Goal: Task Accomplishment & Management: Manage account settings

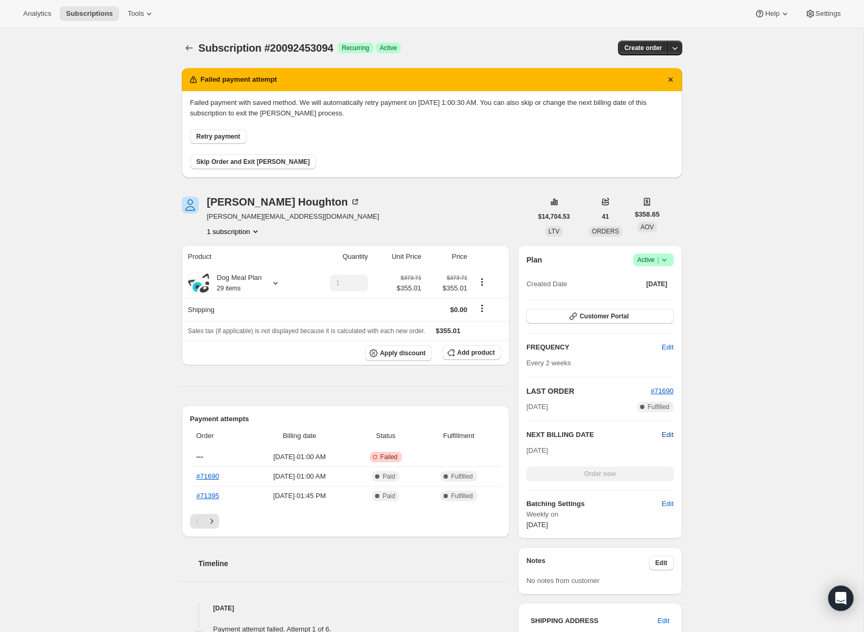
click at [664, 433] on span "Edit" at bounding box center [668, 434] width 12 height 11
click at [664, 433] on span "Cancel" at bounding box center [662, 434] width 21 height 11
click at [664, 433] on span "Edit" at bounding box center [668, 434] width 12 height 11
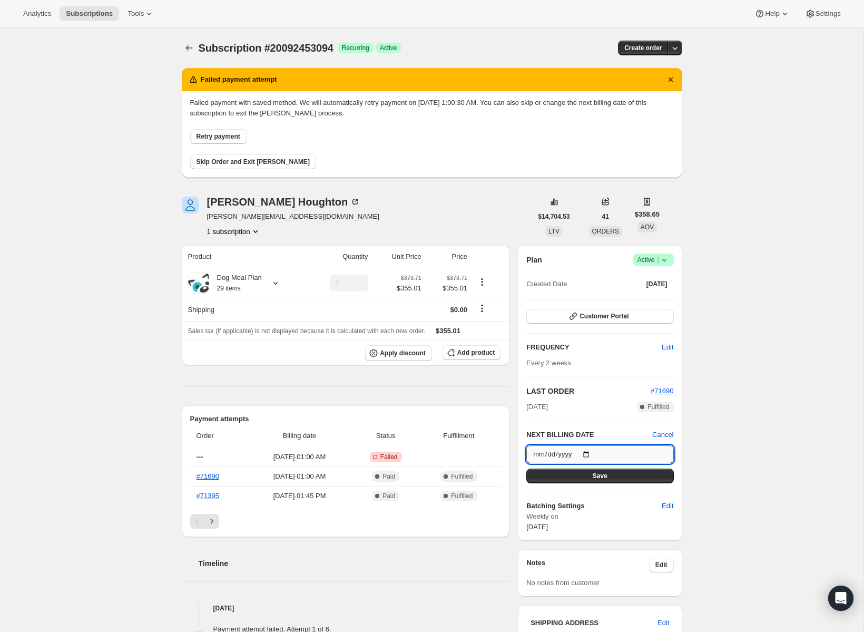
click at [600, 454] on input "2025-08-28" at bounding box center [599, 454] width 147 height 18
click at [593, 455] on input "2025-08-28" at bounding box center [599, 454] width 147 height 18
type input "2025-08-21"
click at [591, 479] on button "Save" at bounding box center [599, 475] width 147 height 15
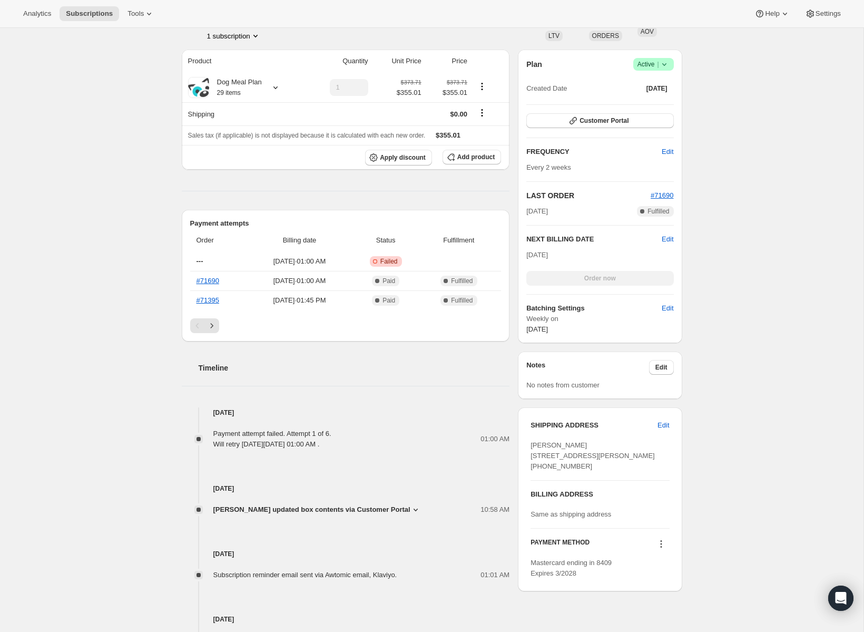
scroll to position [240, 0]
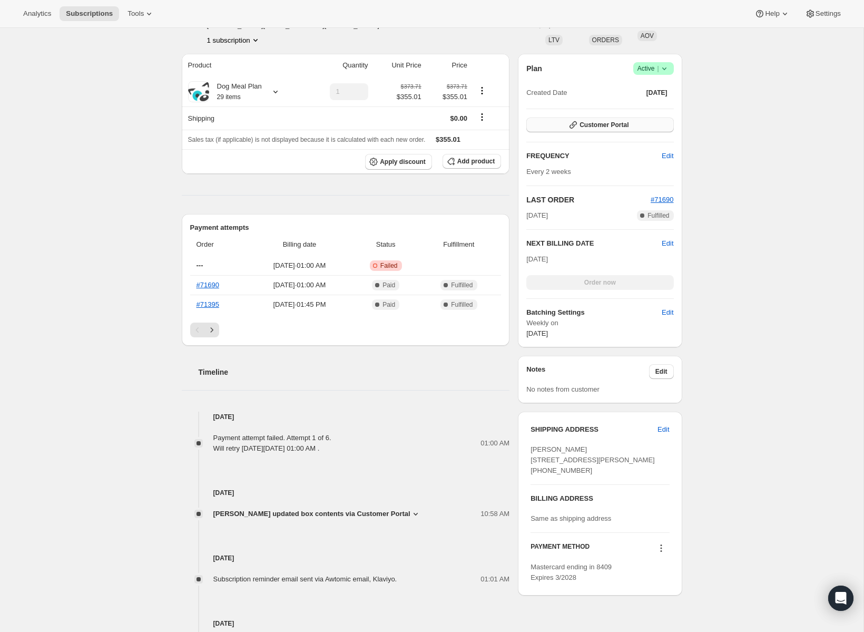
click at [611, 122] on span "Customer Portal" at bounding box center [604, 125] width 49 height 8
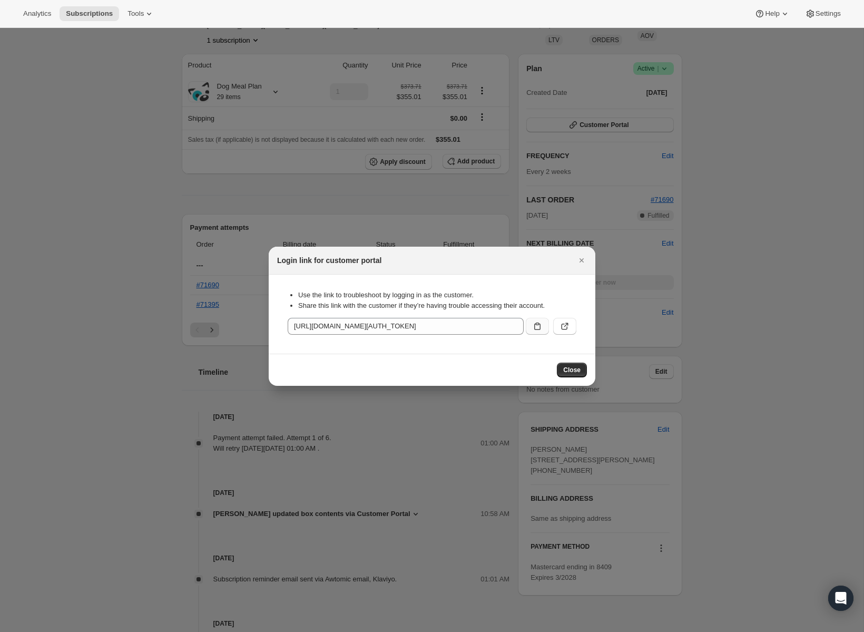
click at [543, 327] on button ":rcb:" at bounding box center [537, 326] width 23 height 17
click at [583, 261] on icon "Close" at bounding box center [581, 260] width 11 height 11
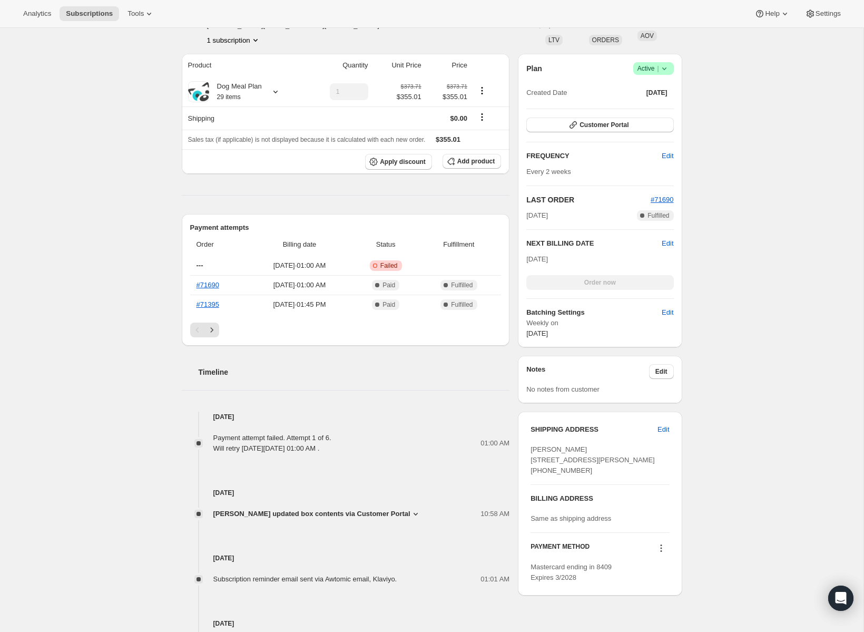
drag, startPoint x: 139, startPoint y: 209, endPoint x: 142, endPoint y: 215, distance: 7.1
click at [139, 209] on div "Subscription #20092453094. This page is ready Subscription #20092453094 Success…" at bounding box center [432, 283] width 864 height 991
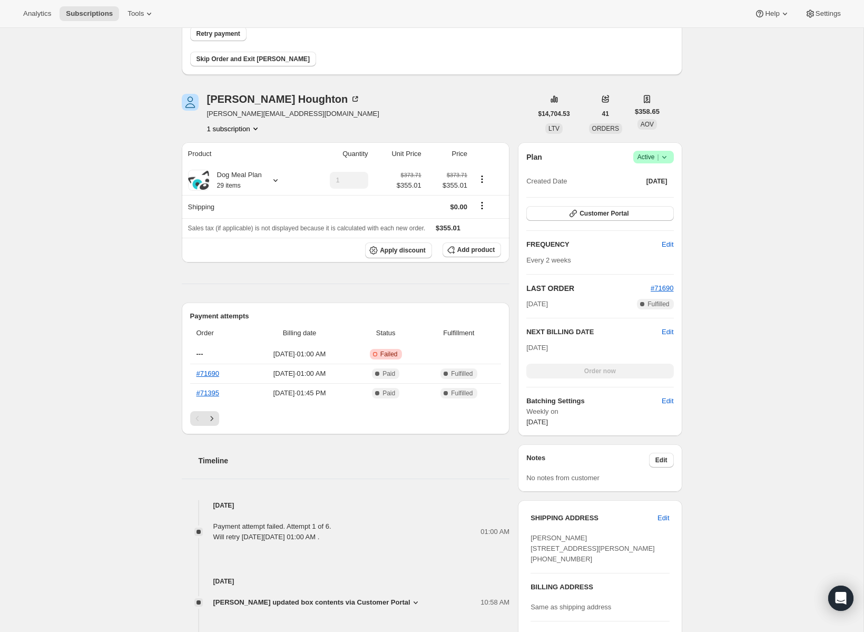
scroll to position [0, 0]
